Goal: Task Accomplishment & Management: Complete application form

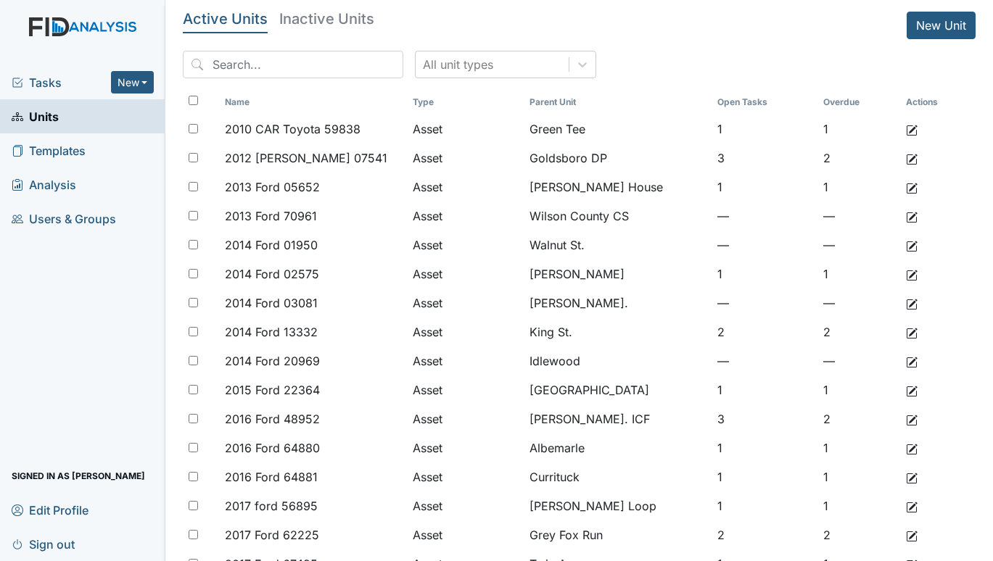
click at [46, 79] on span "Tasks" at bounding box center [61, 82] width 99 height 17
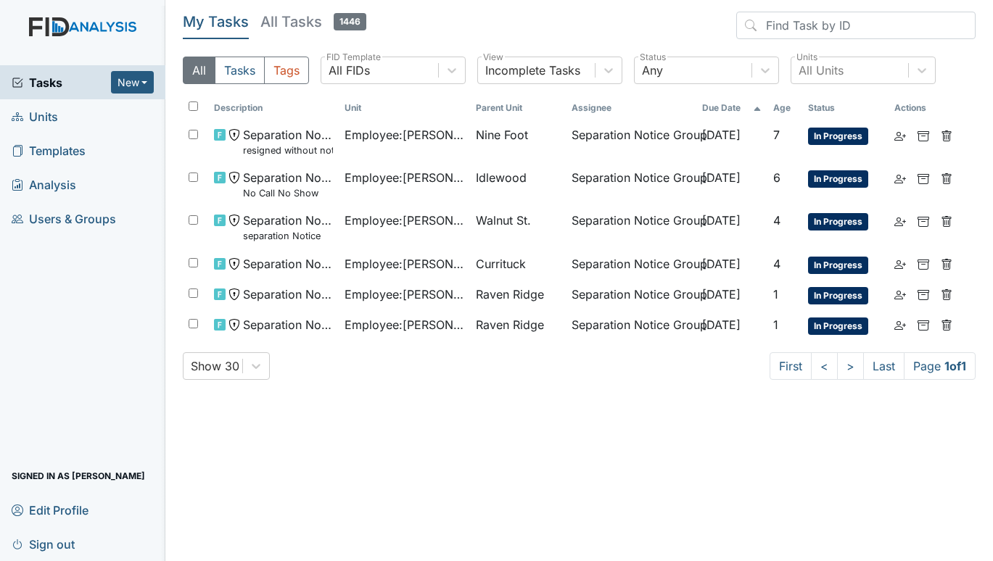
click at [48, 109] on span "Units" at bounding box center [35, 116] width 46 height 22
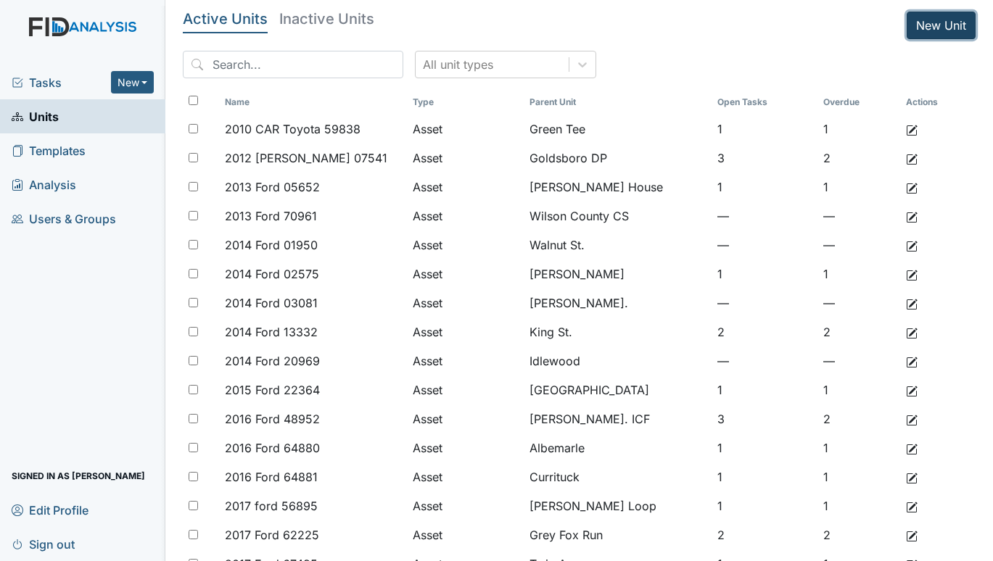
click at [925, 22] on link "New Unit" at bounding box center [941, 26] width 69 height 28
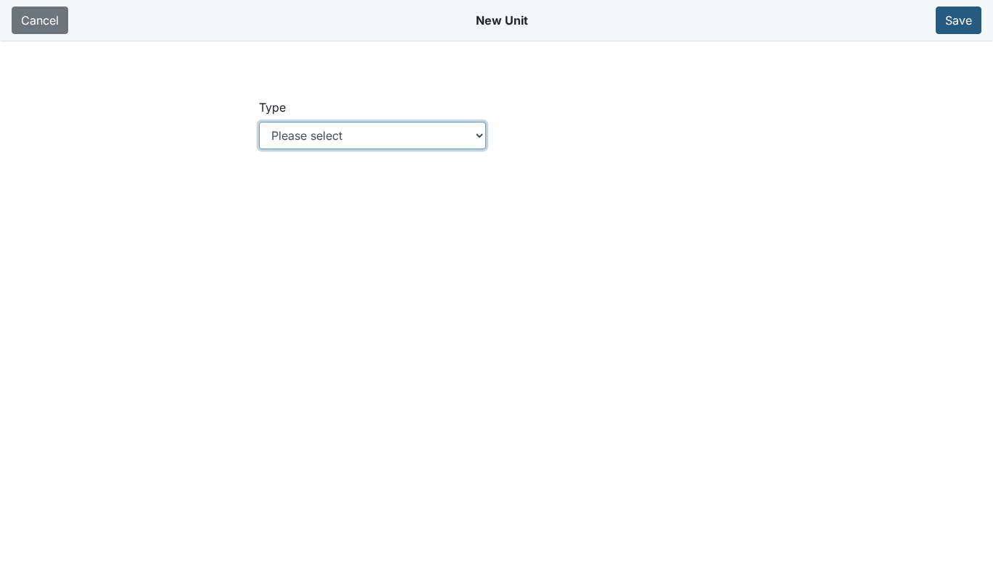
click at [477, 135] on select "Please select Location Location: Employee Location: Consumer Location: Asset Lo…" at bounding box center [372, 136] width 226 height 28
select select "c73a534c-0e54-49e9-a002-c9fa01df8b69"
click at [259, 122] on select "Please select Location Location: Employee Location: Consumer Location: Asset Lo…" at bounding box center [372, 136] width 226 height 28
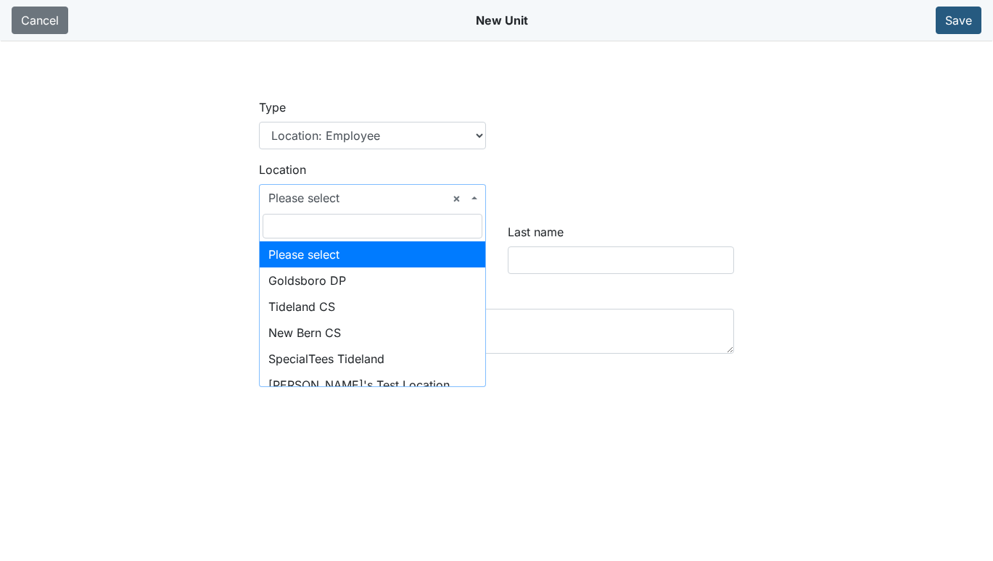
click at [476, 200] on span at bounding box center [475, 198] width 3 height 28
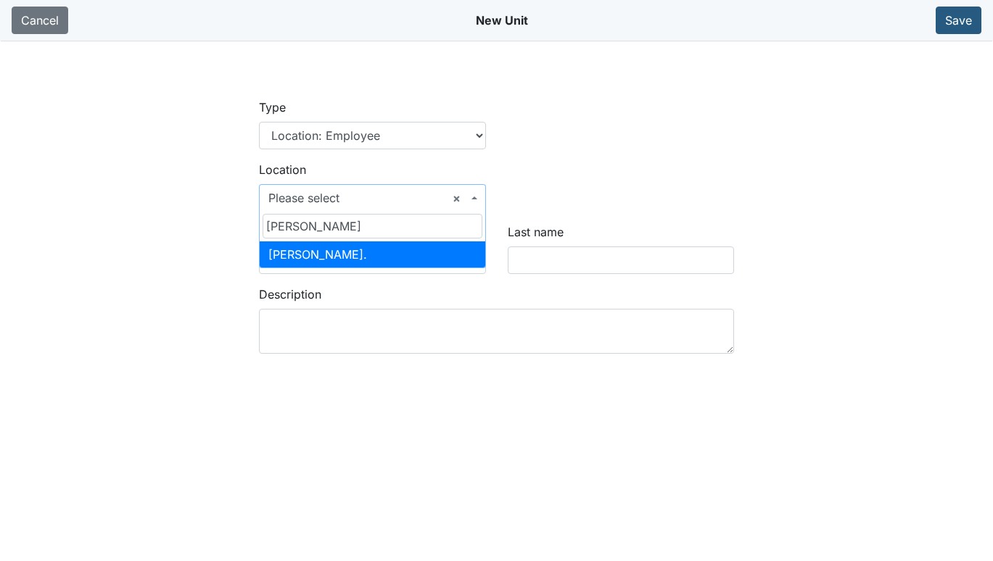
type input "dix"
select select "1dfc2803-1e92-4379-960e-b2e2f47087b4"
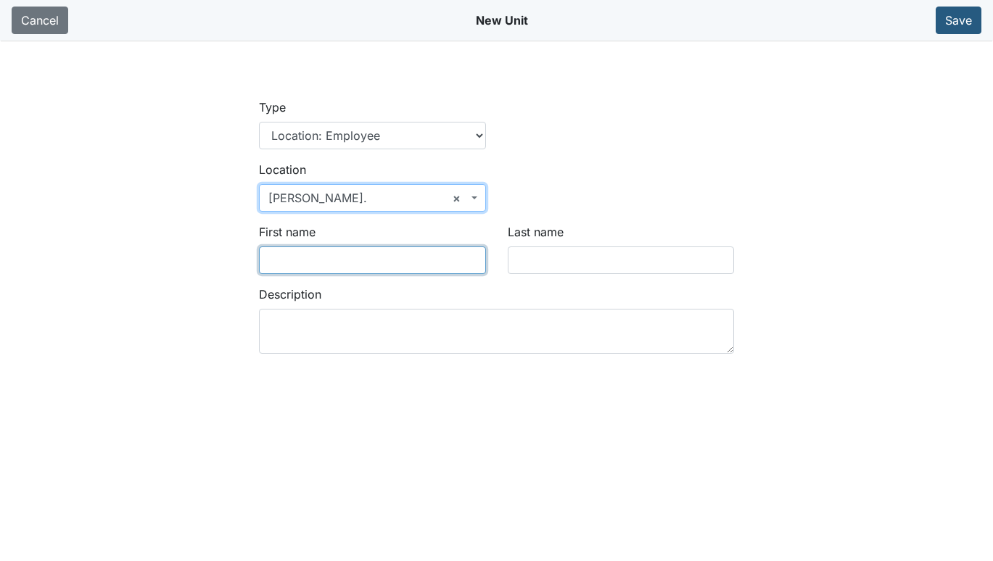
click at [418, 260] on input "First name" at bounding box center [372, 261] width 226 height 28
type input "Calvin"
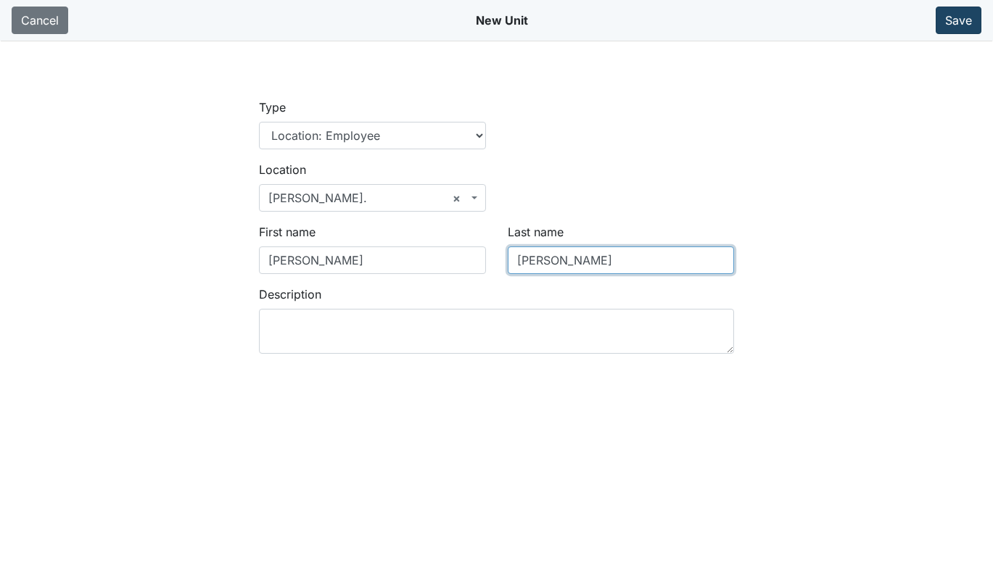
type input "Cobb"
click at [958, 20] on button "Save" at bounding box center [959, 21] width 46 height 28
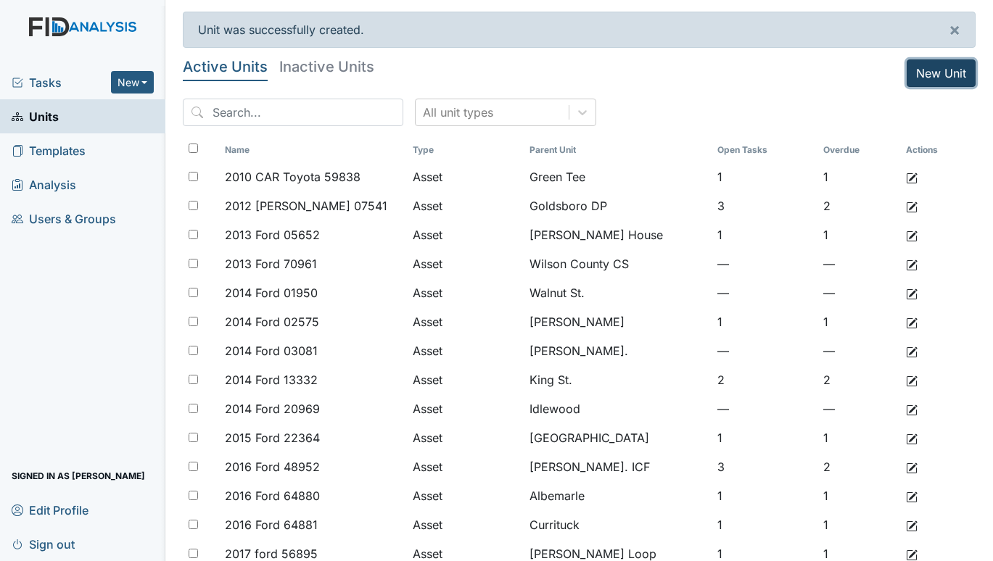
click at [912, 75] on link "New Unit" at bounding box center [941, 73] width 69 height 28
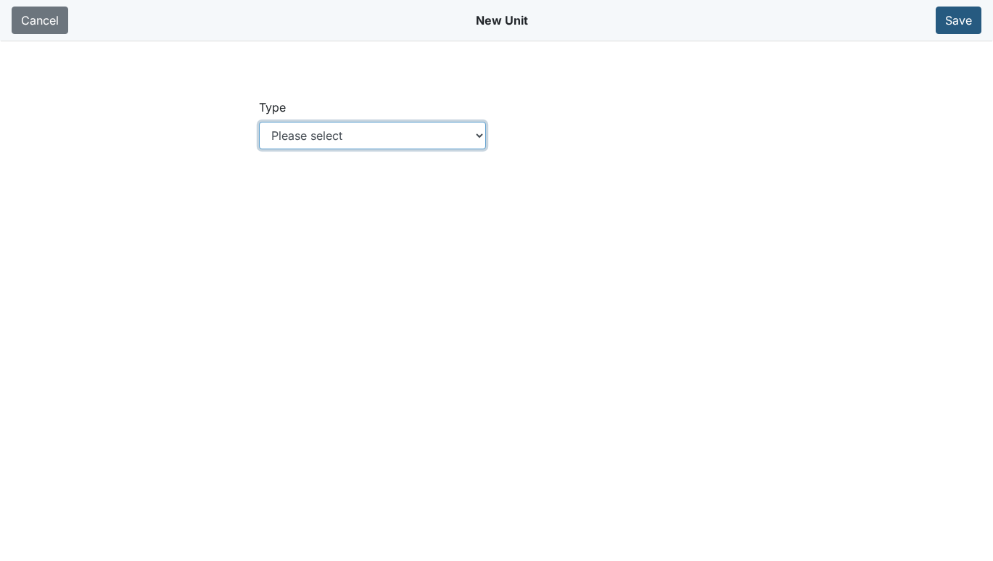
click at [364, 129] on select "Please select Location Location: Employee Location: Consumer Location: Asset Lo…" at bounding box center [372, 136] width 226 height 28
select select "c73a534c-0e54-49e9-a002-c9fa01df8b69"
click at [259, 122] on select "Please select Location Location: Employee Location: Consumer Location: Asset Lo…" at bounding box center [372, 136] width 226 height 28
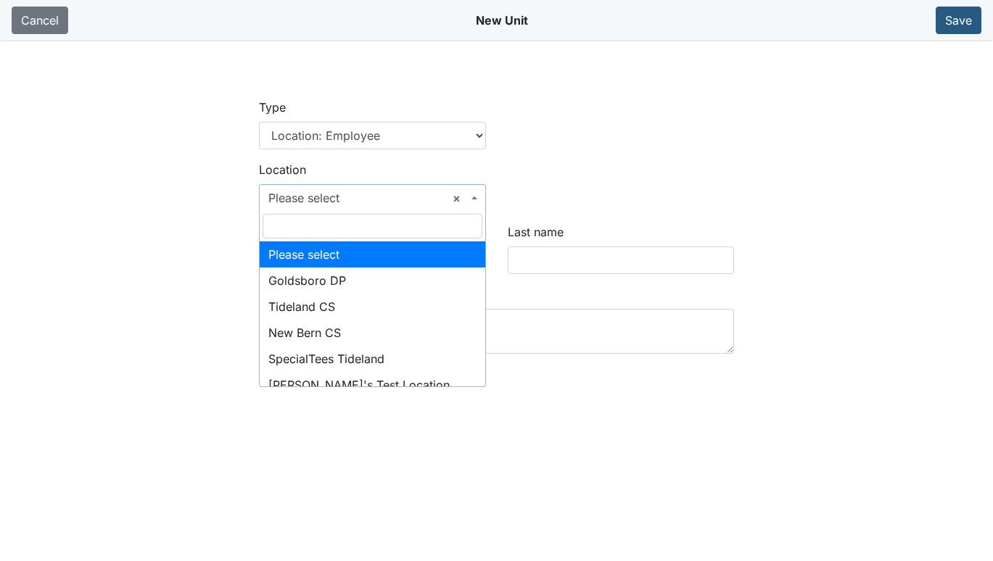
click at [481, 191] on span "× Please select" at bounding box center [372, 198] width 226 height 28
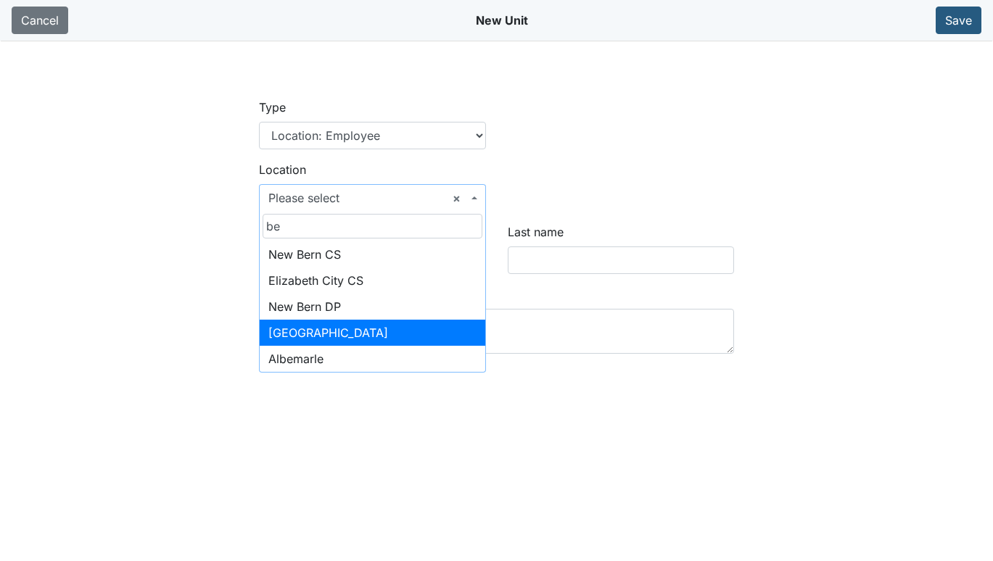
type input "be"
select select "a5946280-a4e1-4258-aca9-ae5f39c0260f"
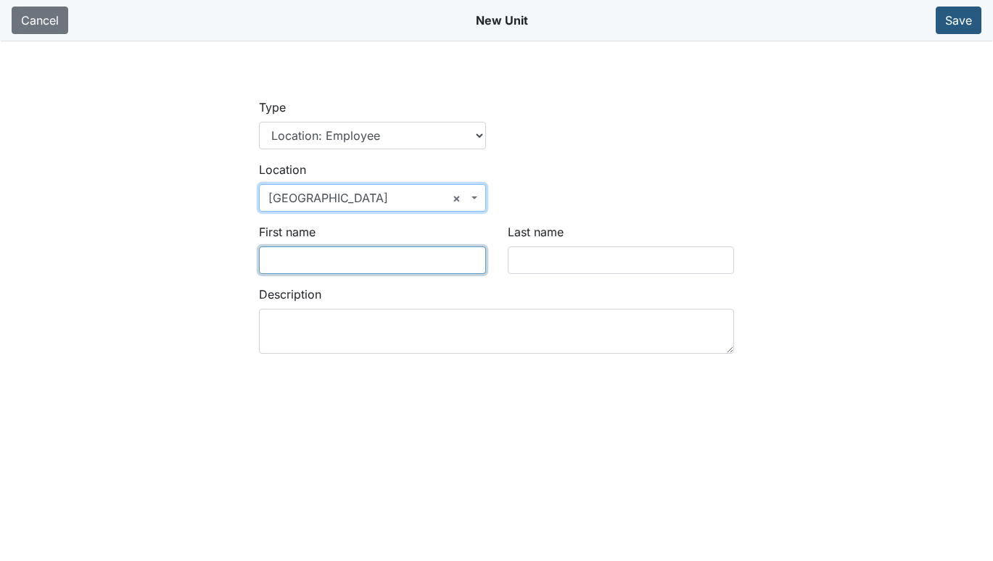
click at [313, 266] on input "First name" at bounding box center [372, 261] width 226 height 28
click at [292, 256] on input "Dabreon" at bounding box center [372, 261] width 226 height 28
click at [334, 258] on input "DaBreon" at bounding box center [372, 261] width 226 height 28
click at [286, 256] on input "DaBreon" at bounding box center [372, 261] width 226 height 28
type input "DaBreon"
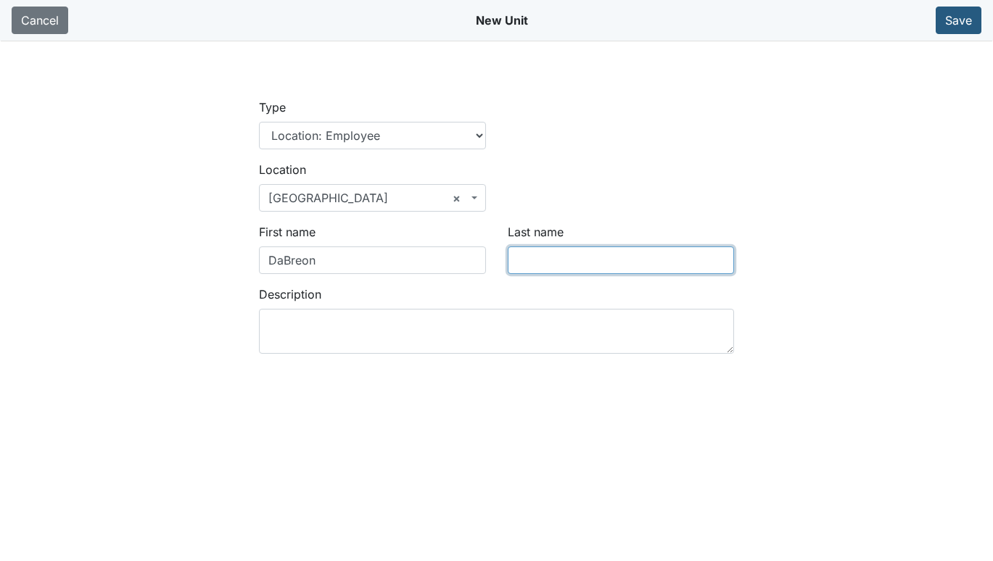
click at [533, 255] on input "Last name" at bounding box center [621, 261] width 226 height 28
type input "[PERSON_NAME]"
click at [664, 202] on div "Location Please select Goldsboro DP [GEOGRAPHIC_DATA] CS [GEOGRAPHIC_DATA] CS S…" at bounding box center [496, 192] width 497 height 62
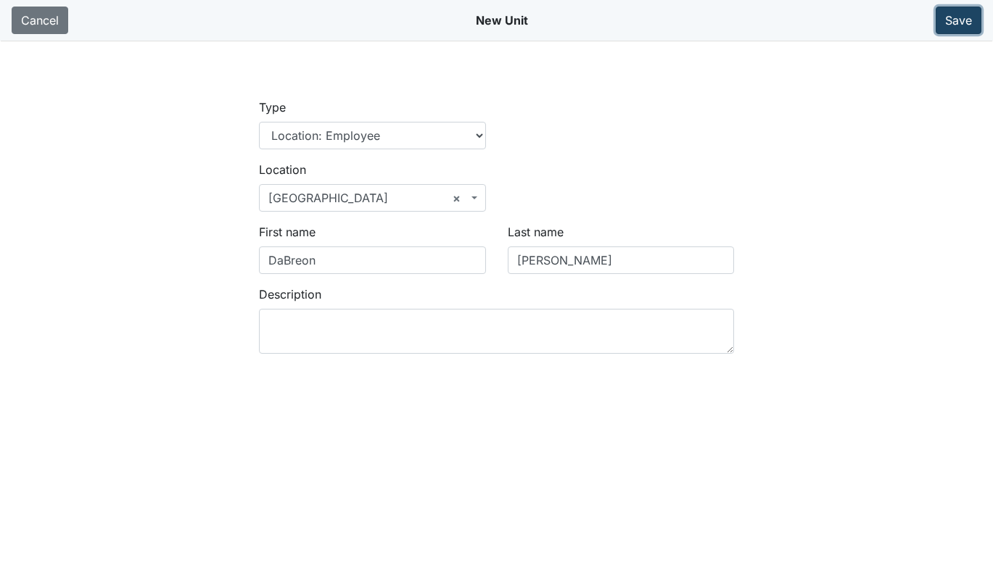
click at [958, 25] on button "Save" at bounding box center [959, 21] width 46 height 28
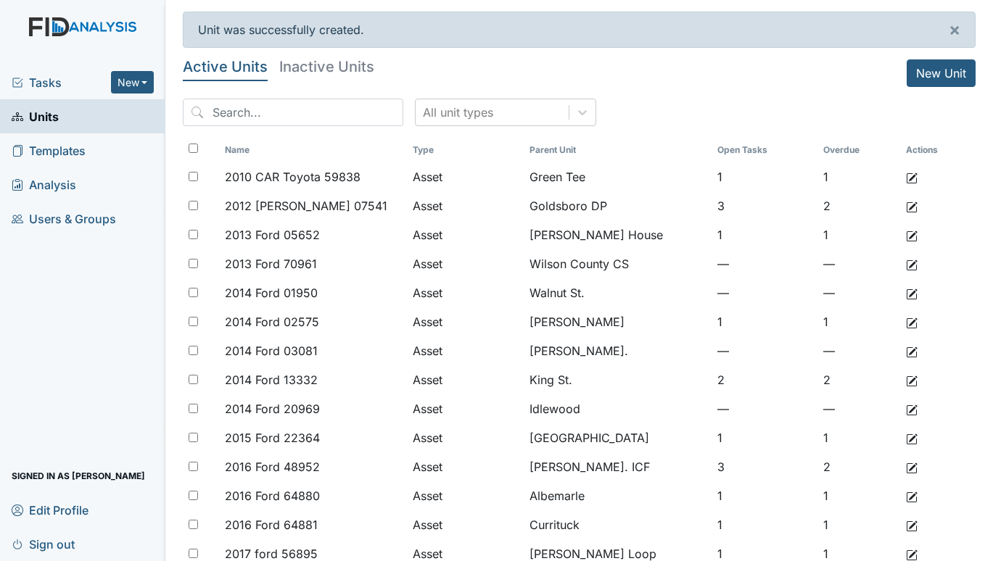
click at [44, 75] on span "Tasks" at bounding box center [61, 82] width 99 height 17
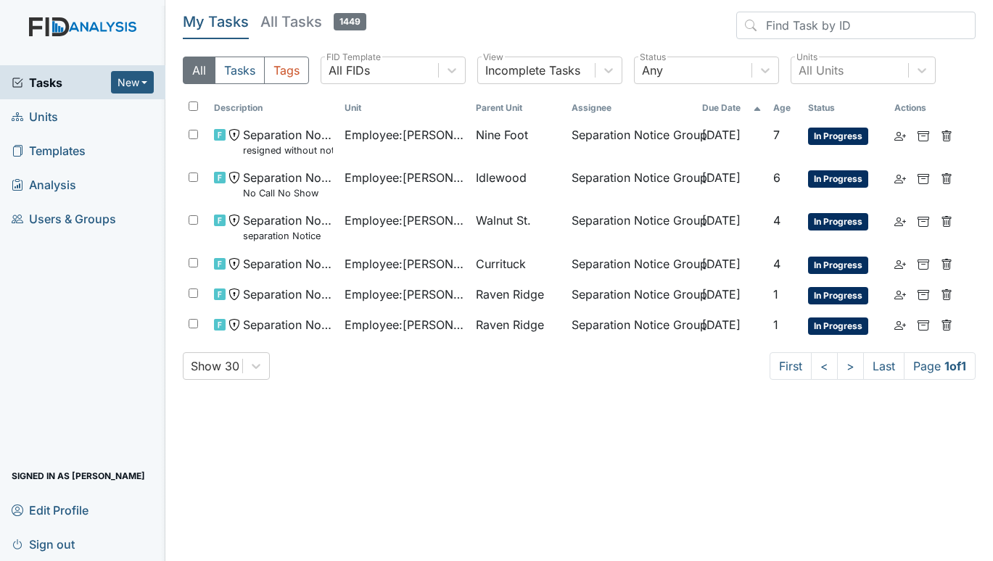
click at [37, 115] on span "Units" at bounding box center [35, 116] width 46 height 22
